Goal: Task Accomplishment & Management: Use online tool/utility

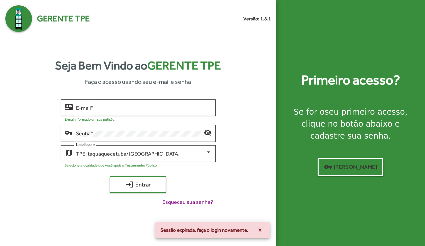
click at [107, 104] on div "E-mail *" at bounding box center [144, 107] width 136 height 18
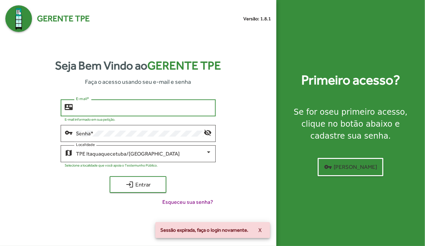
click at [104, 109] on input "E-mail *" at bounding box center [144, 108] width 136 height 6
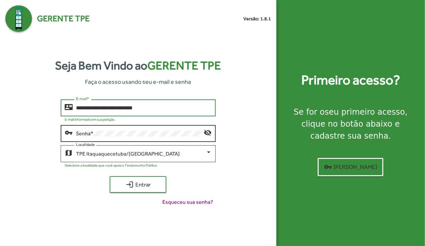
type input "**********"
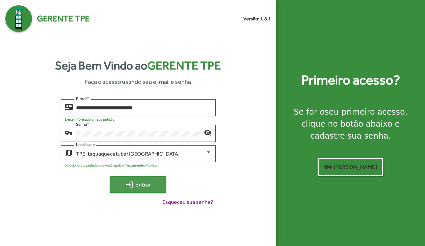
click at [143, 187] on span "login Entrar" at bounding box center [138, 185] width 45 height 12
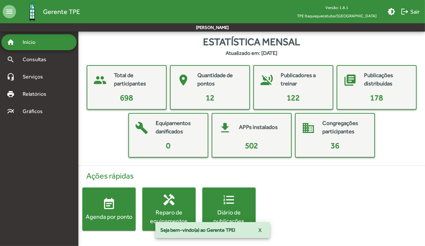
click at [292, 192] on div "Ações rápidas event_note Agenda por ponto handyman Reparo de equipamentos forma…" at bounding box center [251, 201] width 354 height 70
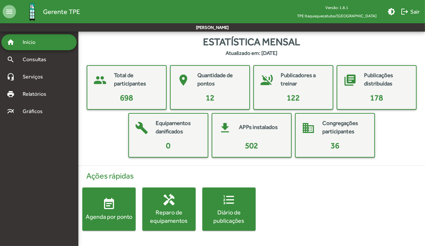
drag, startPoint x: 424, startPoint y: 53, endPoint x: 426, endPoint y: 97, distance: 43.7
click at [424, 97] on html "menu Gerente TPE Versão: 1.8.1 TPE Itaquaquecetuba/SP brightness_medium logout …" at bounding box center [212, 122] width 425 height 244
click at [369, 188] on div "Ações rápidas event_note Agenda por ponto handyman Reparo de equipamentos forma…" at bounding box center [251, 201] width 354 height 70
click at [339, 147] on mat-card-content "36" at bounding box center [334, 146] width 73 height 12
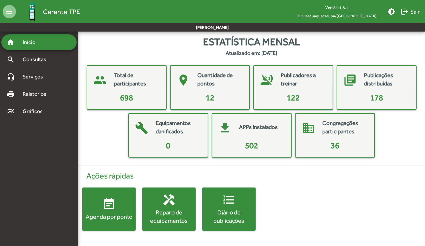
click at [316, 215] on div "Ações rápidas event_note Agenda por ponto handyman Reparo de equipamentos forma…" at bounding box center [251, 201] width 354 height 70
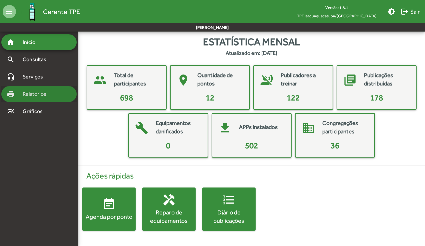
click at [40, 100] on div "print Relatórios" at bounding box center [38, 94] width 75 height 16
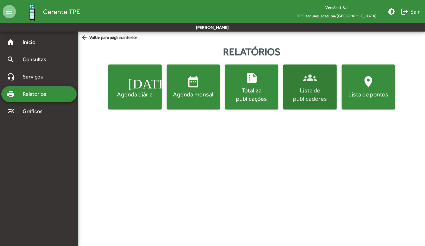
click at [303, 81] on mat-icon "groups" at bounding box center [309, 77] width 13 height 13
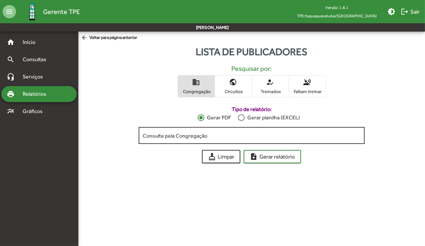
click at [262, 132] on div "Consulte pela Congregação" at bounding box center [252, 135] width 218 height 18
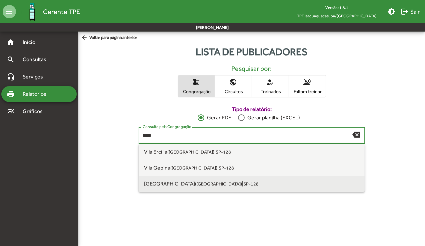
click at [208, 184] on small "([GEOGRAPHIC_DATA])" at bounding box center [218, 184] width 47 height 5
type input "**********"
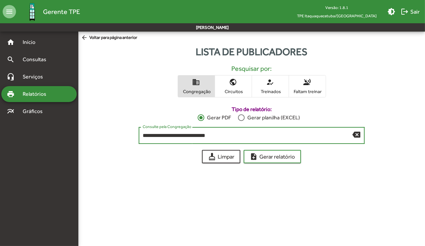
click at [243, 150] on button "note_add Gerar relatório" at bounding box center [271, 156] width 57 height 13
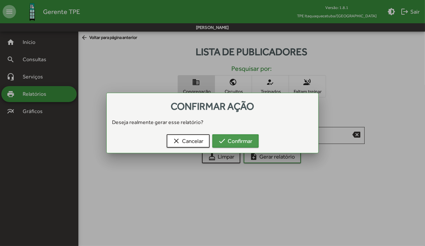
click at [249, 140] on span "check Confirmar" at bounding box center [235, 141] width 34 height 12
